Goal: Task Accomplishment & Management: Manage account settings

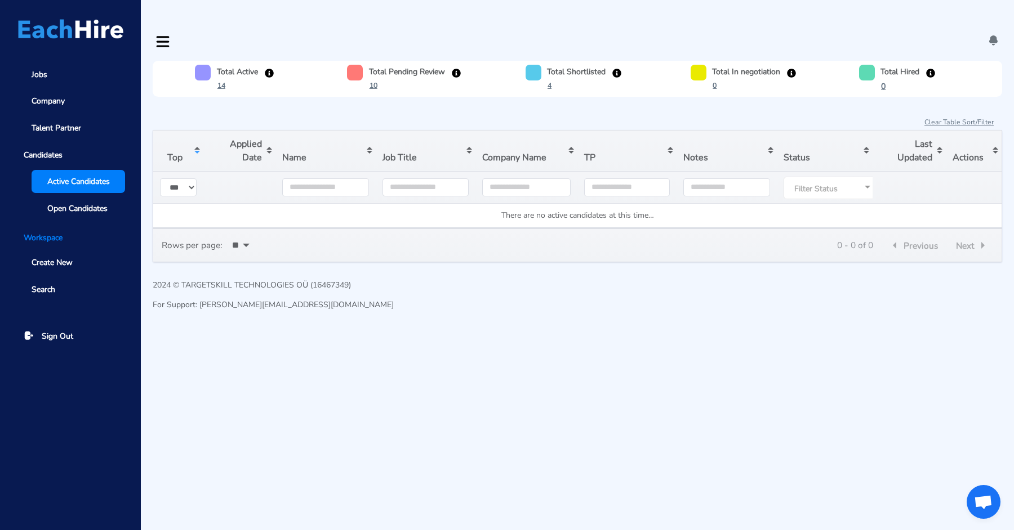
click at [91, 181] on span "Active Candidates" at bounding box center [78, 182] width 63 height 12
click at [512, 252] on div "Total Active 14 Total Pending Review 10 Total Shortlisted 4 Total In negotiatio…" at bounding box center [577, 190] width 873 height 258
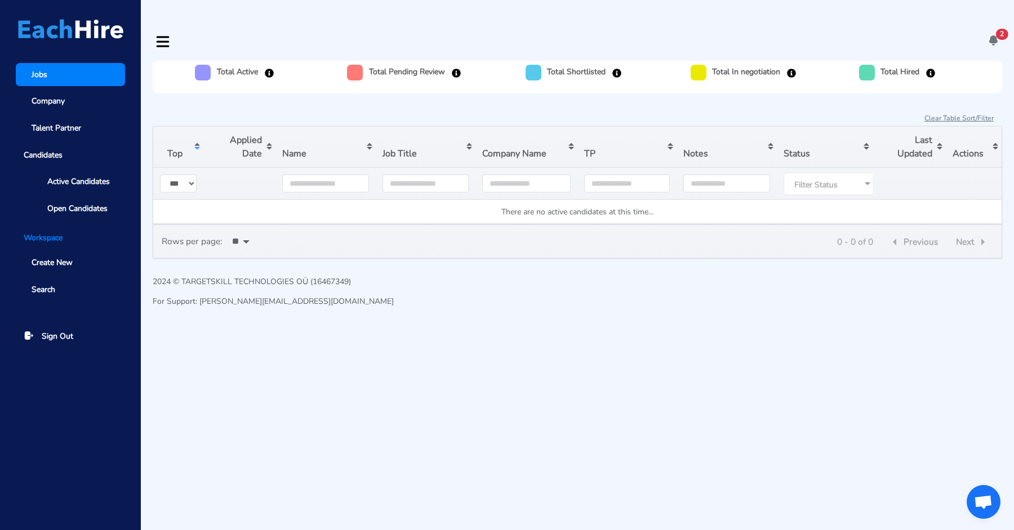
click at [42, 75] on span "Jobs" at bounding box center [40, 75] width 16 height 12
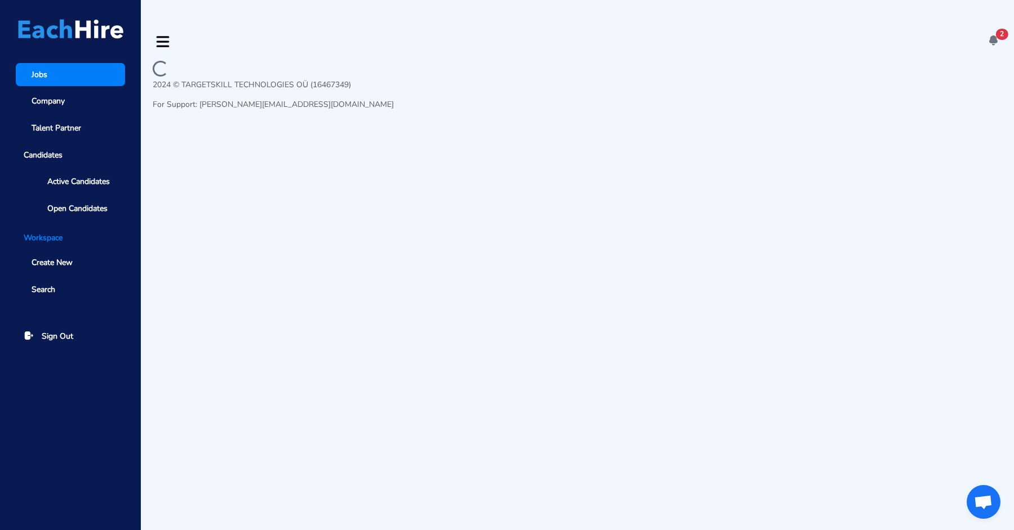
click at [983, 34] on div "2 There's a message for you at Dennis Damm 's Page. 18-08-2025 07:22 There’s a …" at bounding box center [577, 41] width 849 height 15
click at [993, 34] on icon at bounding box center [993, 40] width 12 height 12
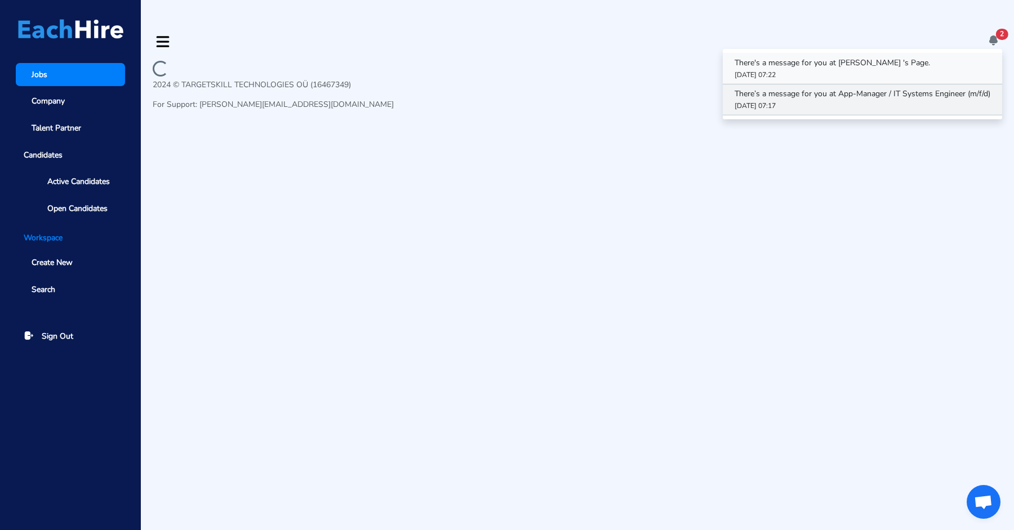
click at [897, 57] on p "There's a message for you at Dennis Damm 's Page." at bounding box center [862, 63] width 256 height 12
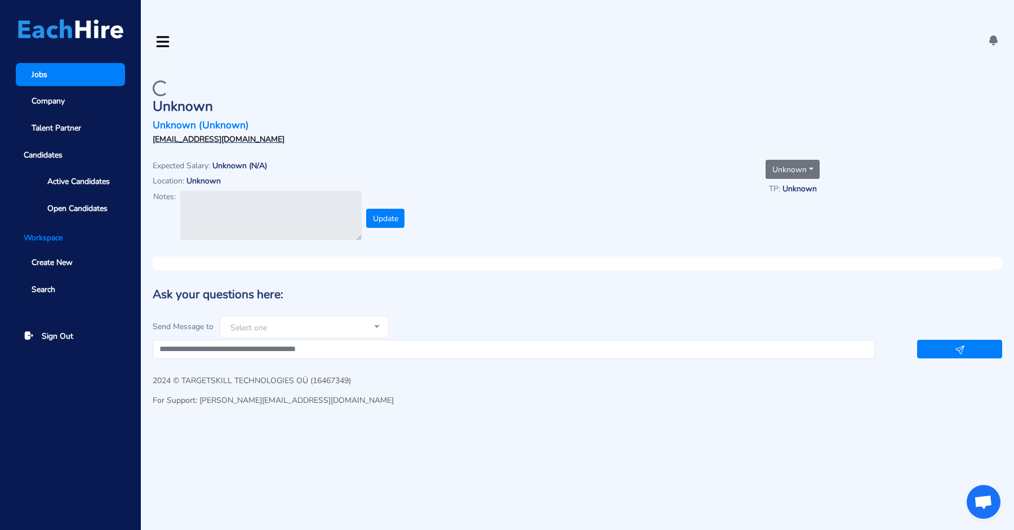
click at [60, 78] on link "Jobs" at bounding box center [70, 74] width 109 height 23
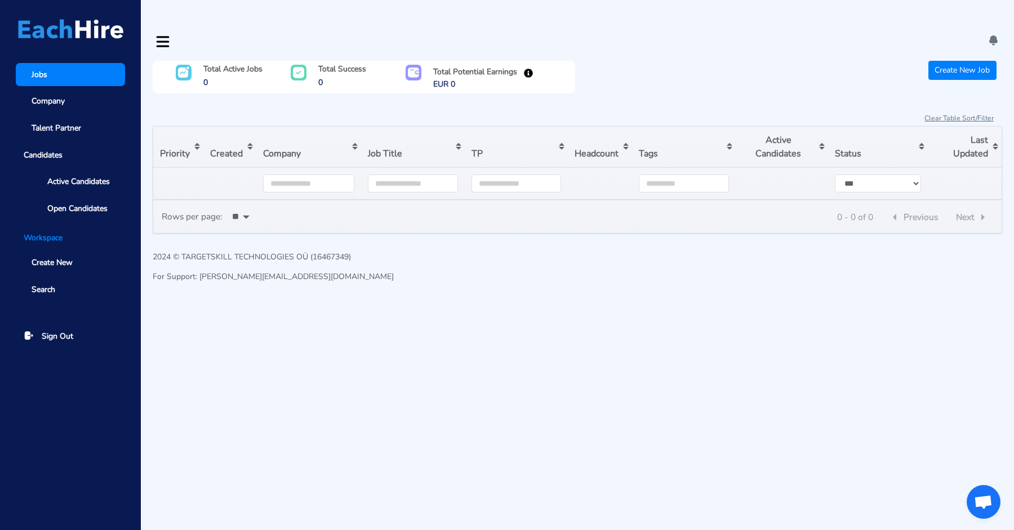
type input "***"
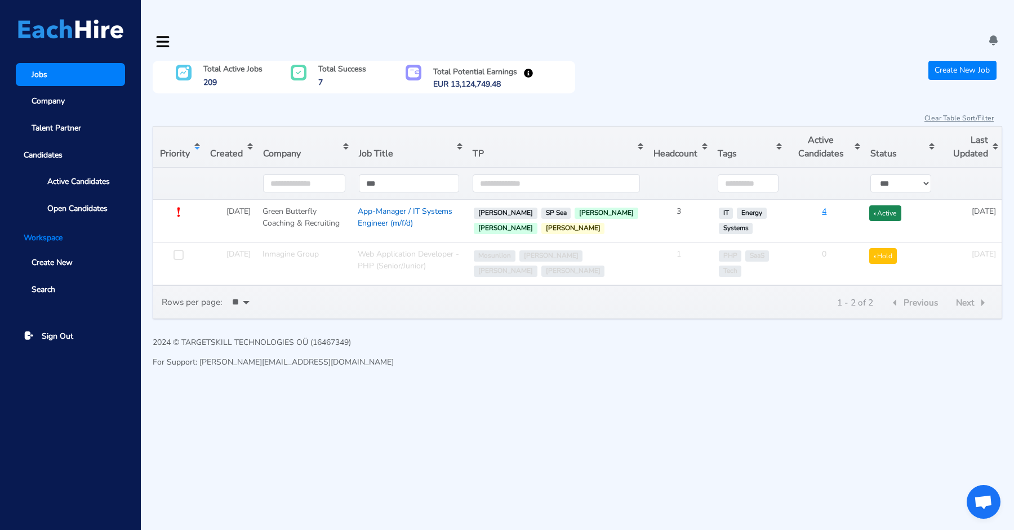
click at [383, 206] on link "App-Manager / IT Systems Engineer (m/f/d)" at bounding box center [405, 217] width 95 height 23
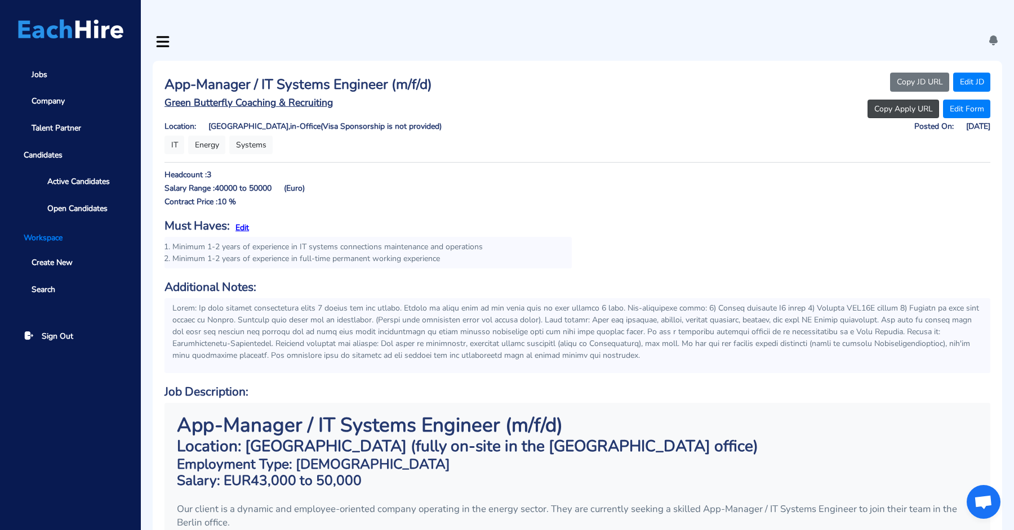
click at [879, 100] on button "Copy Apply URL" at bounding box center [903, 109] width 72 height 19
